Goal: Information Seeking & Learning: Find specific fact

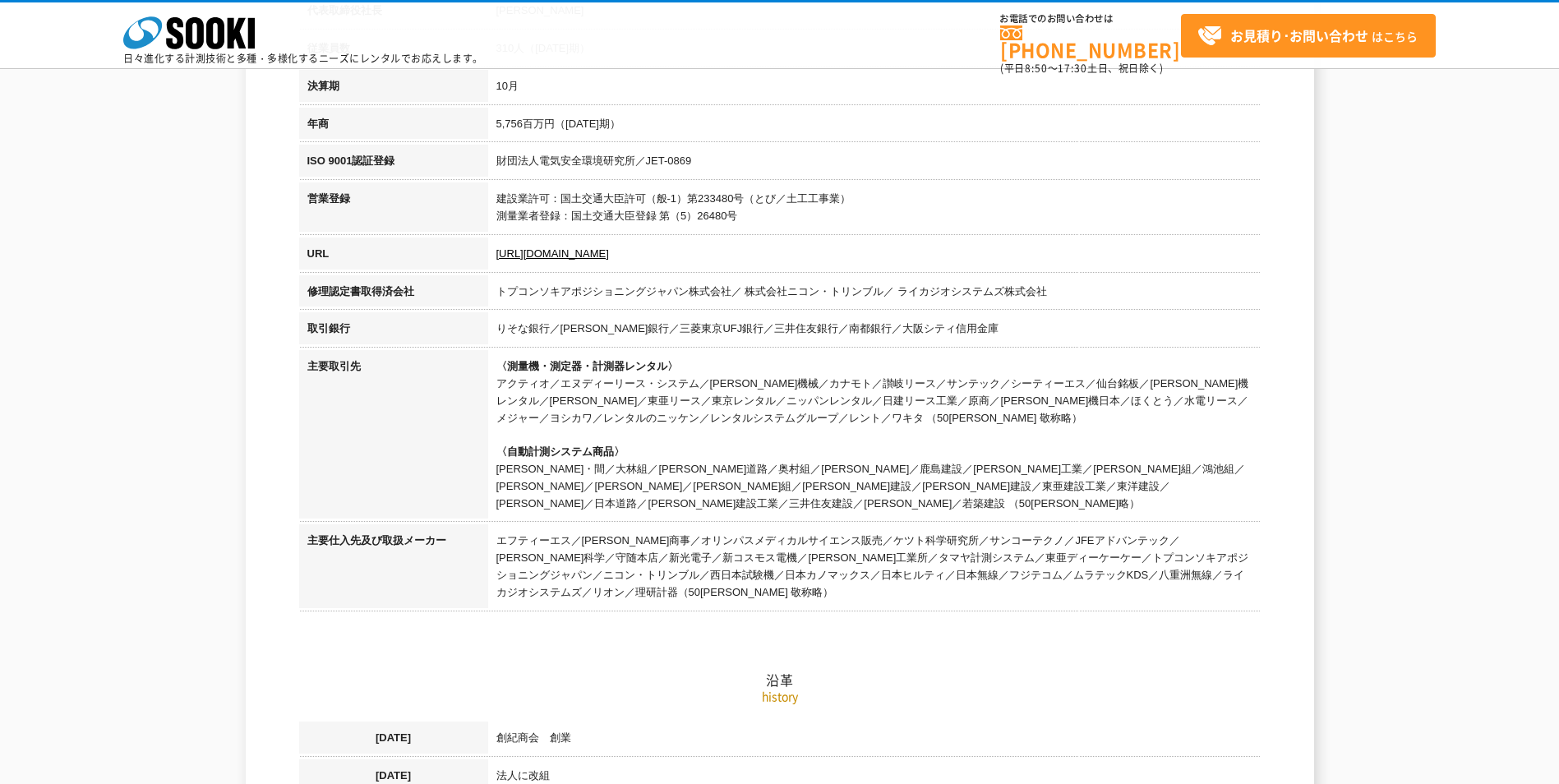
scroll to position [493, 0]
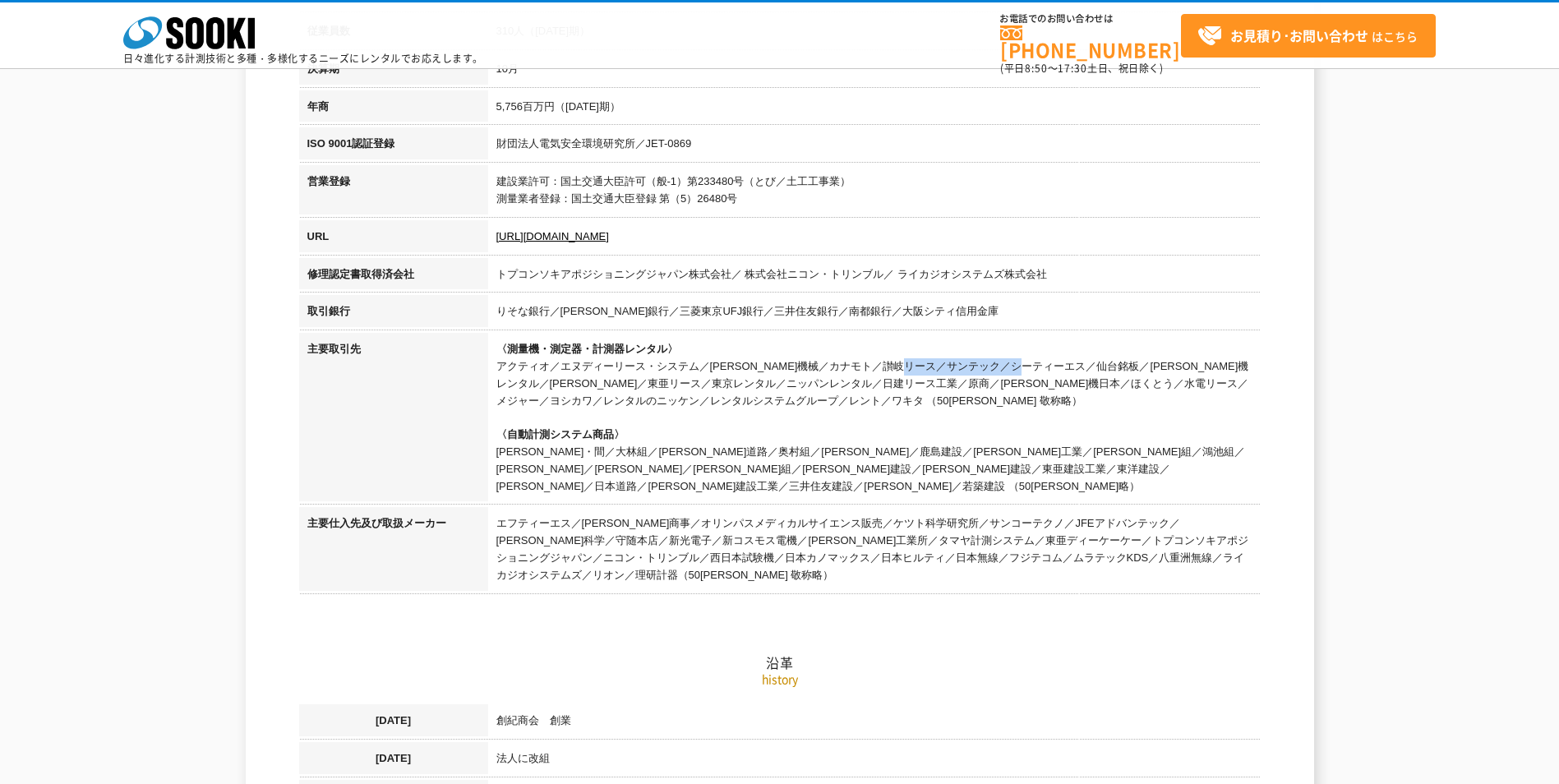
drag, startPoint x: 712, startPoint y: 366, endPoint x: 824, endPoint y: 360, distance: 112.2
click at [824, 360] on td "〈測量機・測定器・計測器レンタル〉 アクティオ／エヌディーリース・システム／[PERSON_NAME]機械／カナモト／讃岐リース／サンテック／シーティーエス／…" at bounding box center [875, 419] width 772 height 175
drag, startPoint x: 824, startPoint y: 360, endPoint x: 889, endPoint y: 370, distance: 65.8
click at [889, 370] on td "〈測量機・測定器・計測器レンタル〉 アクティオ／エヌディーリース・システム／[PERSON_NAME]機械／カナモト／讃岐リース／サンテック／シーティーエス／…" at bounding box center [875, 419] width 772 height 175
drag, startPoint x: 944, startPoint y: 368, endPoint x: 982, endPoint y: 366, distance: 38.1
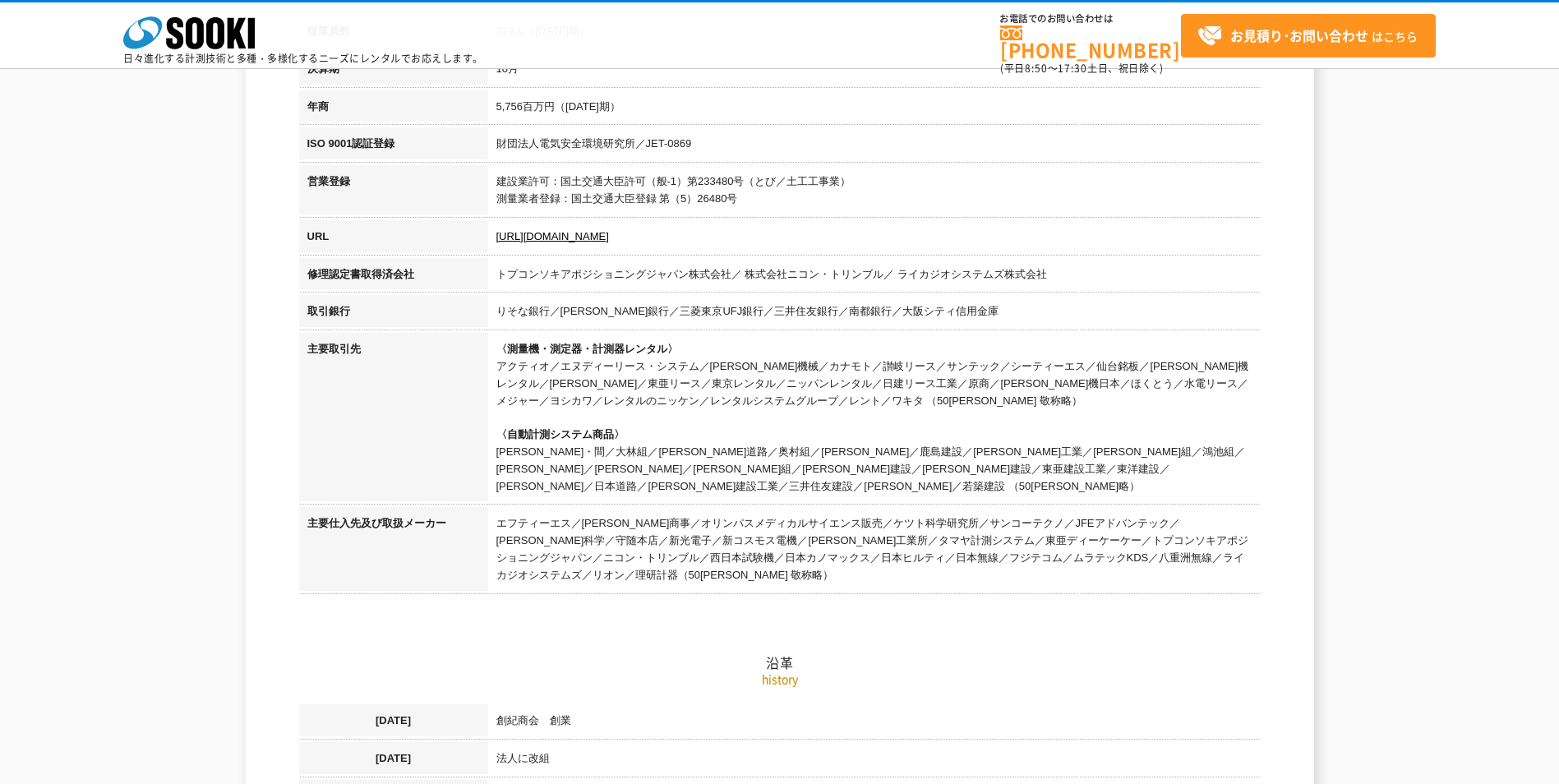
click at [950, 366] on td "〈測量機・測定器・計測器レンタル〉 アクティオ／エヌディーリース・システム／[PERSON_NAME]機械／カナモト／讃岐リース／サンテック／シーティーエス／…" at bounding box center [875, 419] width 772 height 175
drag, startPoint x: 982, startPoint y: 366, endPoint x: 1011, endPoint y: 366, distance: 29.0
click at [1011, 366] on td "〈測量機・測定器・計測器レンタル〉 アクティオ／エヌディーリース・システム／[PERSON_NAME]機械／カナモト／讃岐リース／サンテック／シーティーエス／…" at bounding box center [875, 419] width 772 height 175
drag, startPoint x: 1011, startPoint y: 366, endPoint x: 1001, endPoint y: 399, distance: 34.5
click at [1001, 399] on td "〈測量機・測定器・計測器レンタル〉 アクティオ／エヌディーリース・システム／[PERSON_NAME]機械／カナモト／讃岐リース／サンテック／シーティーエス／…" at bounding box center [875, 419] width 772 height 175
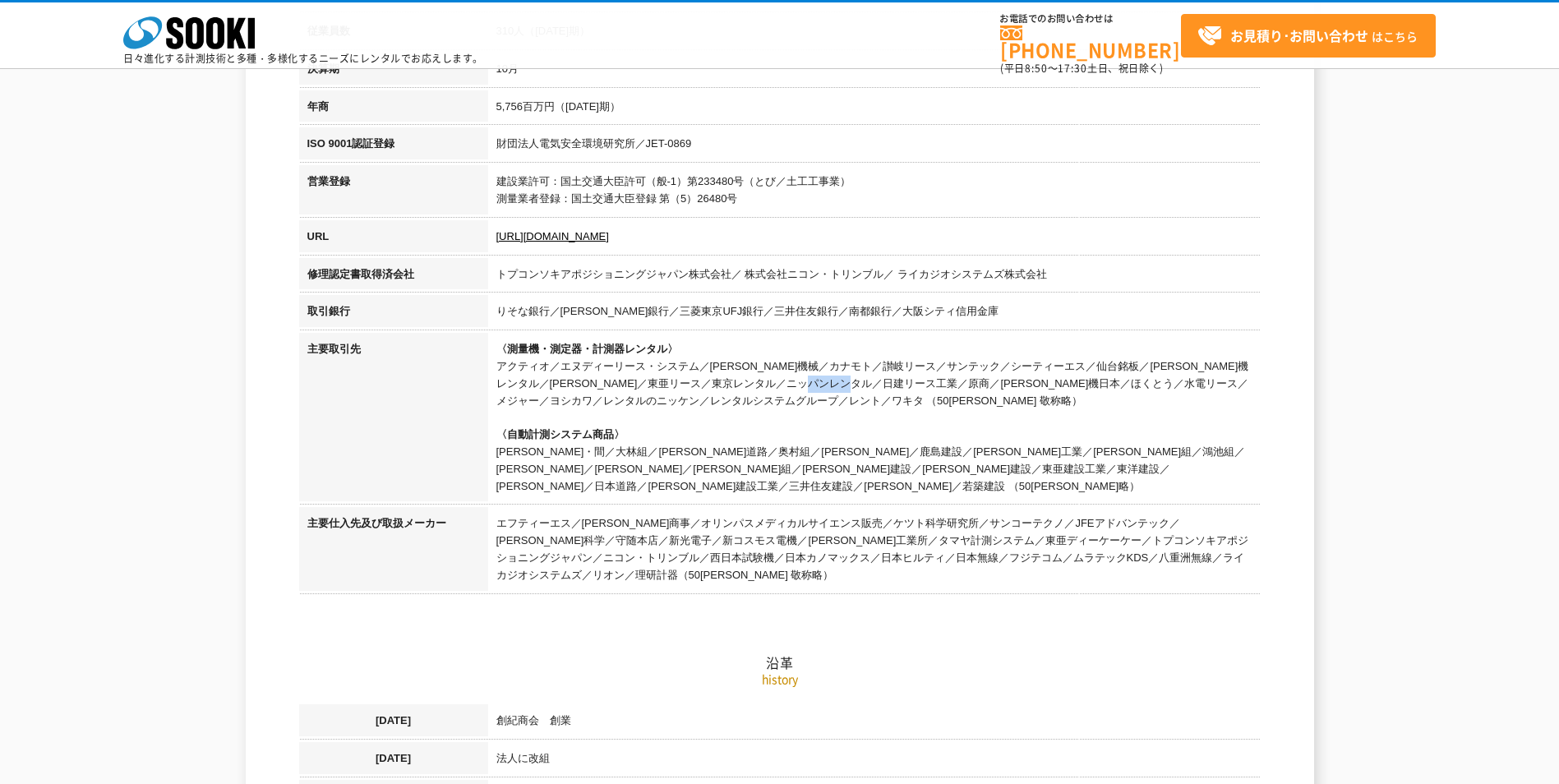
drag, startPoint x: 718, startPoint y: 378, endPoint x: 767, endPoint y: 386, distance: 49.6
click at [767, 386] on td "〈測量機・測定器・計測器レンタル〉 アクティオ／エヌディーリース・システム／[PERSON_NAME]機械／カナモト／讃岐リース／サンテック／シーティーエス／…" at bounding box center [875, 419] width 772 height 175
drag, startPoint x: 767, startPoint y: 386, endPoint x: 786, endPoint y: 384, distance: 19.1
click at [786, 384] on td "〈測量機・測定器・計測器レンタル〉 アクティオ／エヌディーリース・システム／[PERSON_NAME]機械／カナモト／讃岐リース／サンテック／シーティーエス／…" at bounding box center [875, 419] width 772 height 175
drag, startPoint x: 794, startPoint y: 379, endPoint x: 721, endPoint y: 380, distance: 73.0
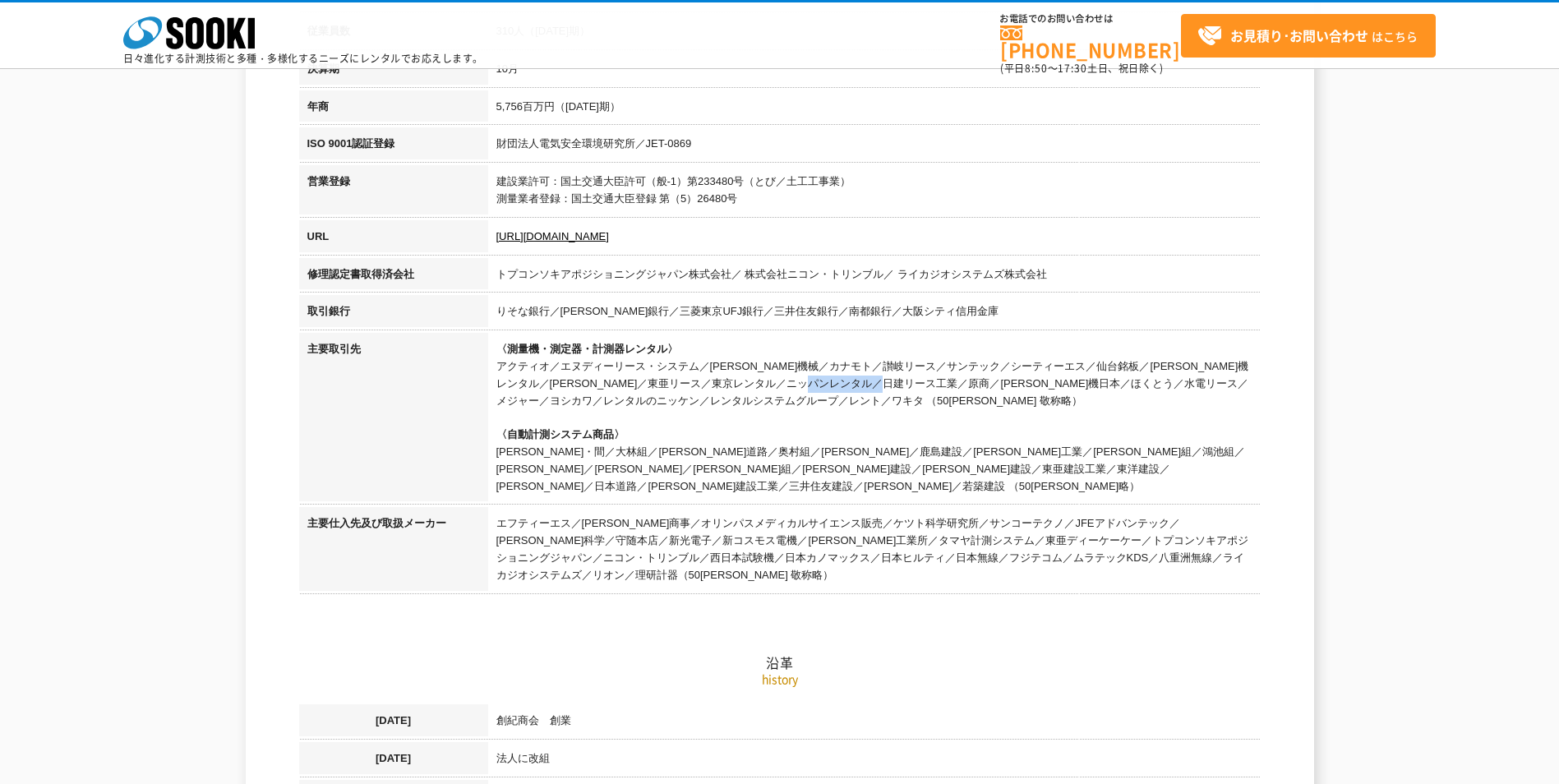
click at [721, 380] on td "〈測量機・測定器・計測器レンタル〉 アクティオ／エヌディーリース・システム／[PERSON_NAME]機械／カナモト／讃岐リース／サンテック／シーティーエス／…" at bounding box center [875, 419] width 772 height 175
click at [827, 404] on td "〈測量機・測定器・計測器レンタル〉 アクティオ／エヌディーリース・システム／[PERSON_NAME]機械／カナモト／讃岐リース／サンテック／シーティーエス／…" at bounding box center [875, 419] width 772 height 175
